Goal: Task Accomplishment & Management: Manage account settings

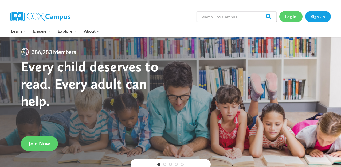
click at [296, 18] on link "Log In" at bounding box center [290, 16] width 23 height 11
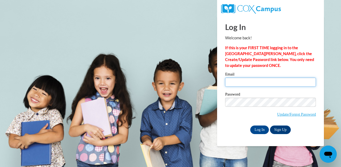
click at [269, 82] on input "Email" at bounding box center [270, 81] width 91 height 9
type input "[EMAIL_ADDRESS][DOMAIN_NAME]"
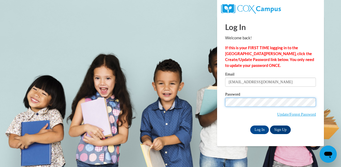
click at [250, 125] on input "Log In" at bounding box center [259, 129] width 19 height 9
